Goal: Check status: Check status

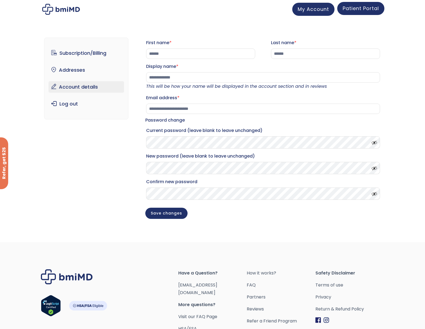
click at [362, 9] on span "Patient Portal" at bounding box center [360, 8] width 36 height 7
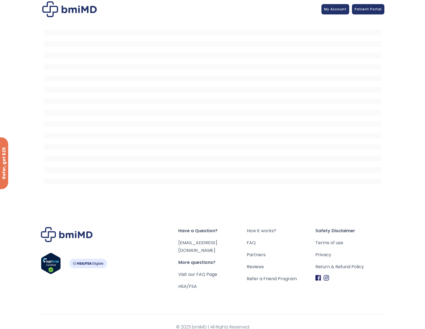
scroll to position [2, 0]
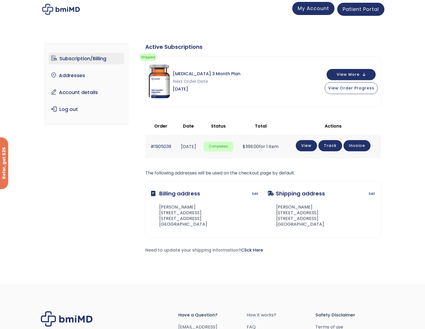
click at [319, 11] on span "My Account" at bounding box center [312, 8] width 31 height 7
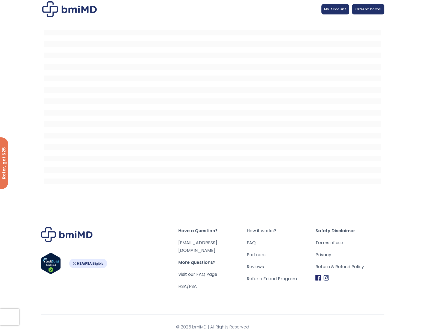
scroll to position [2, 0]
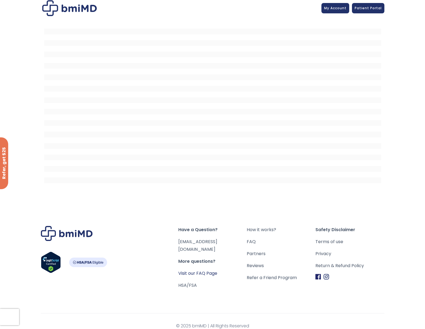
click at [194, 270] on link "Visit our FAQ Page" at bounding box center [197, 273] width 39 height 6
click at [199, 229] on span "Have a Question?" at bounding box center [212, 230] width 69 height 8
click at [401, 43] on div at bounding box center [212, 109] width 425 height 180
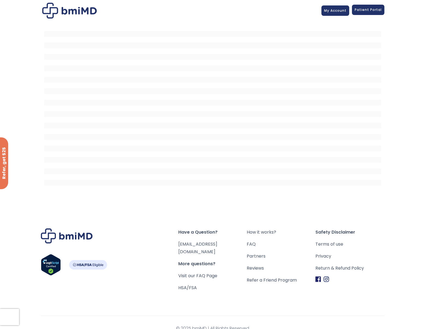
click at [378, 12] on link "Patient Portal" at bounding box center [368, 10] width 32 height 10
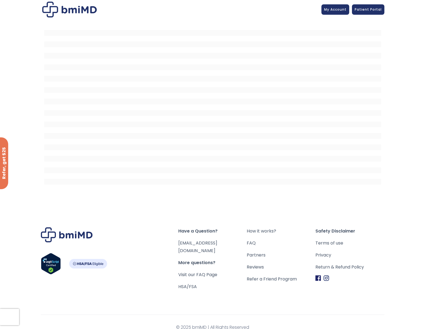
scroll to position [2, 0]
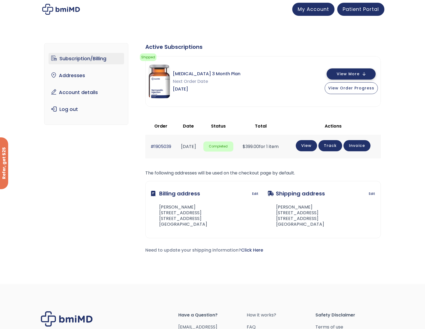
click at [368, 74] on button "View More" at bounding box center [350, 73] width 49 height 11
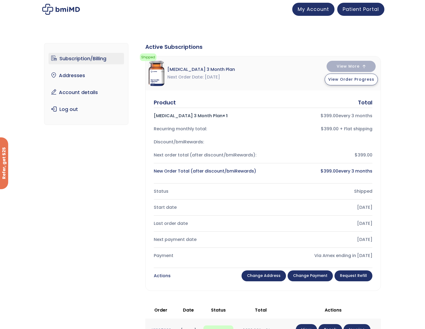
click at [353, 77] on span "View Order Progress" at bounding box center [351, 79] width 46 height 5
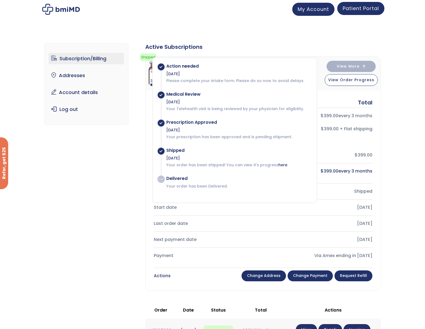
click at [354, 12] on span "Patient Portal" at bounding box center [360, 8] width 36 height 7
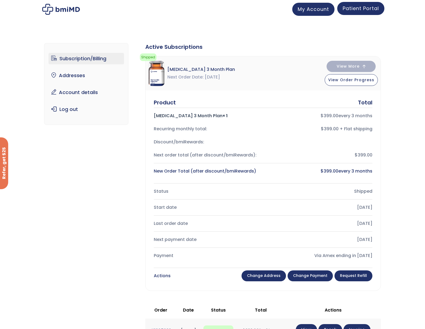
click at [353, 12] on span "Patient Portal" at bounding box center [360, 8] width 36 height 7
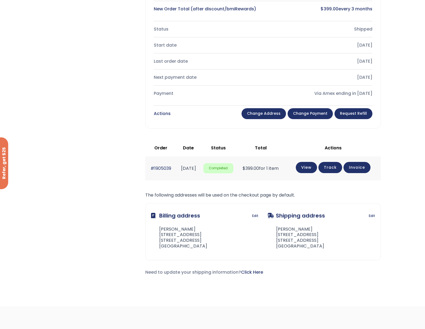
scroll to position [37, 0]
